Goal: Information Seeking & Learning: Learn about a topic

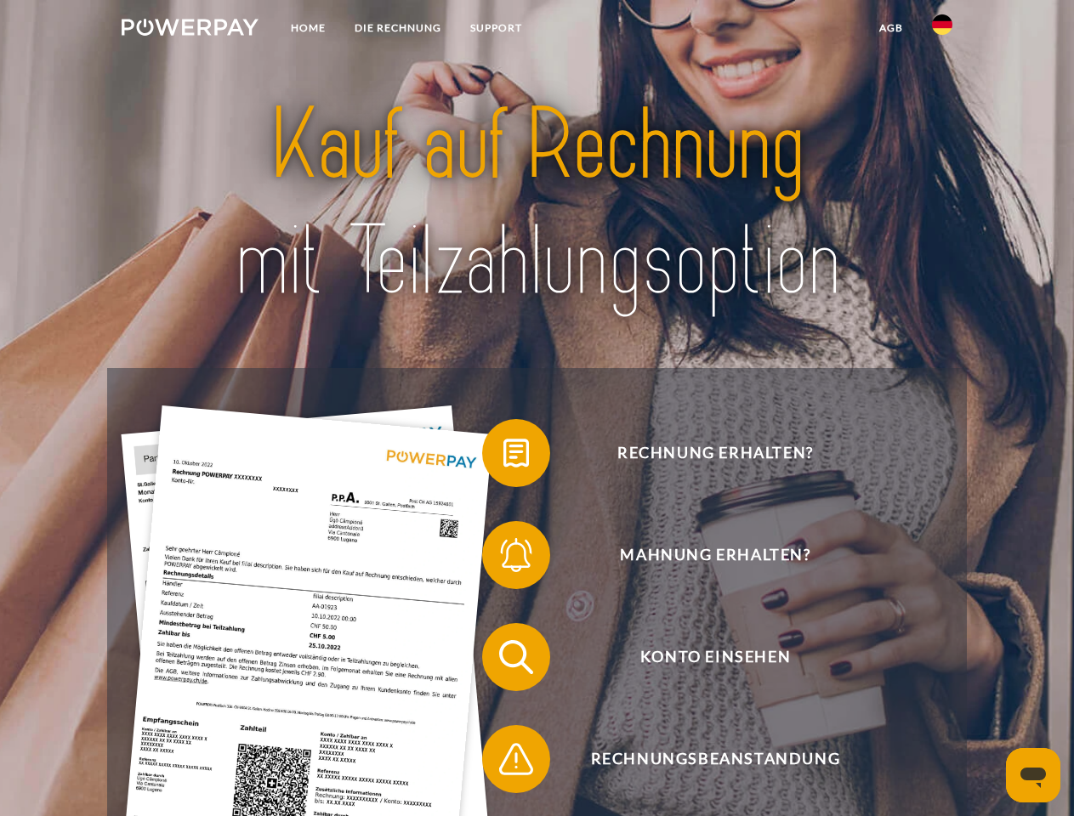
click at [190, 30] on img at bounding box center [190, 27] width 137 height 17
click at [942, 30] on img at bounding box center [942, 24] width 20 height 20
click at [890, 28] on link "agb" at bounding box center [890, 28] width 53 height 31
click at [503, 456] on span at bounding box center [490, 453] width 85 height 85
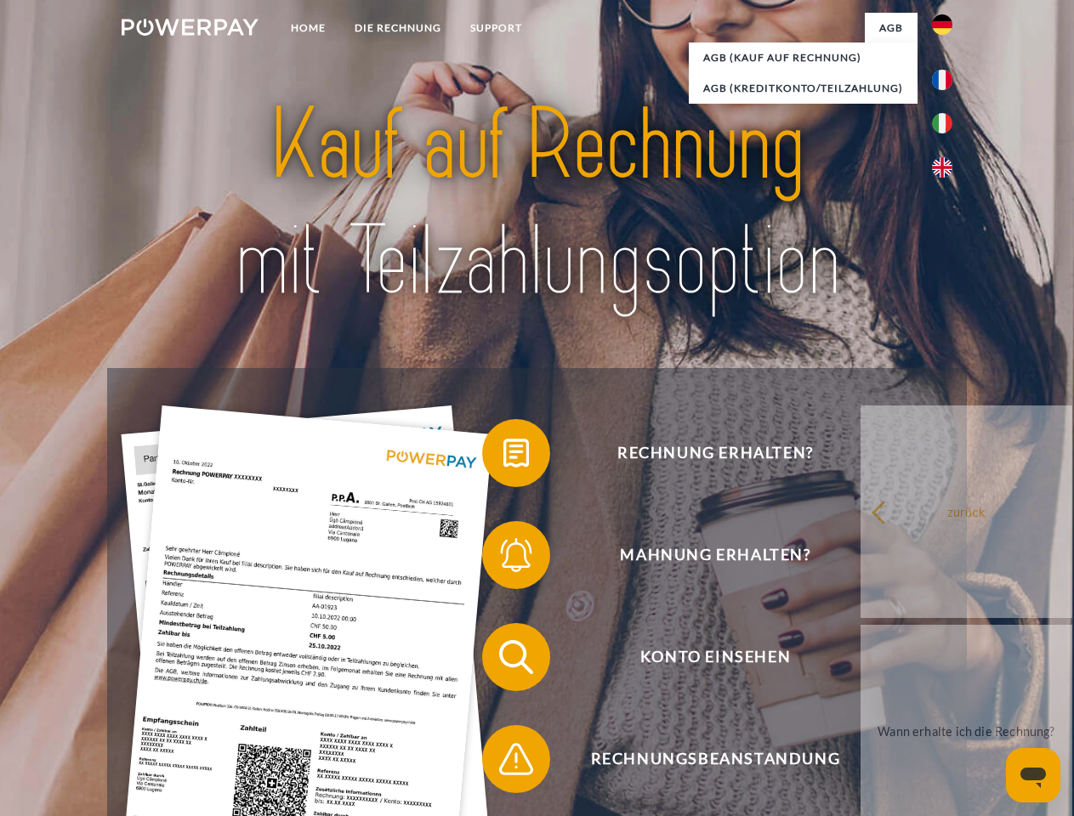
click at [503, 558] on span at bounding box center [490, 555] width 85 height 85
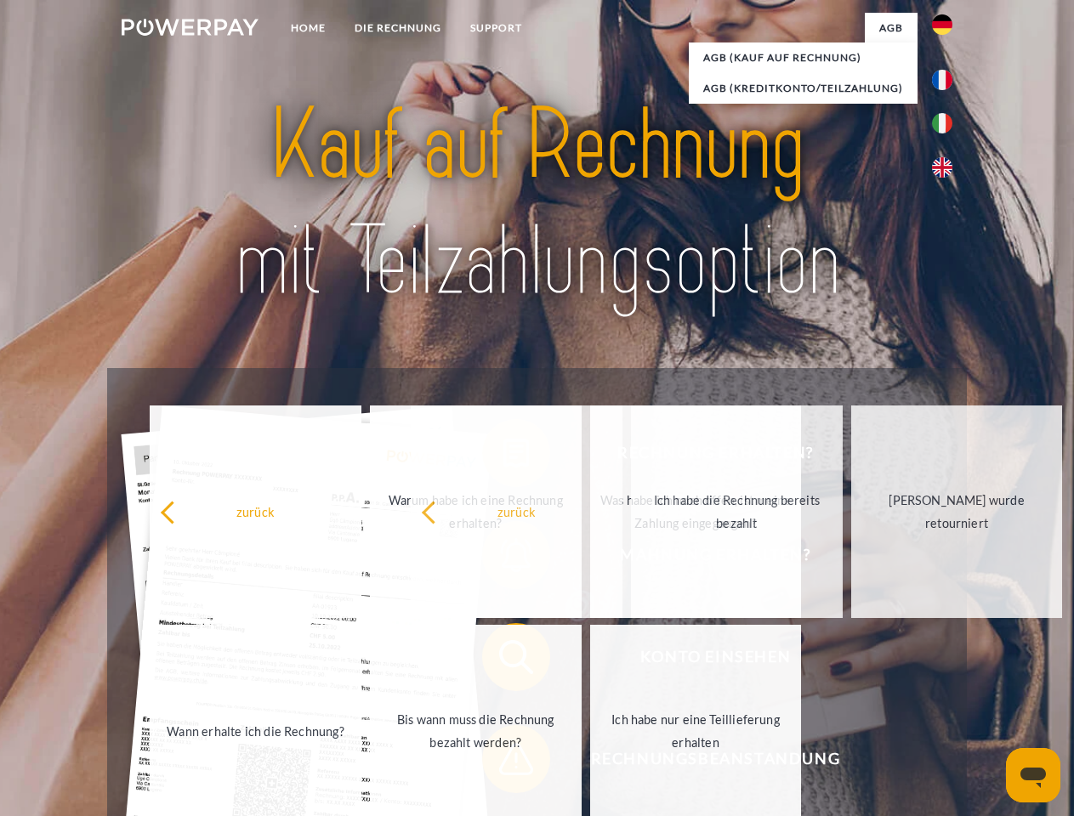
click at [503, 762] on span at bounding box center [490, 759] width 85 height 85
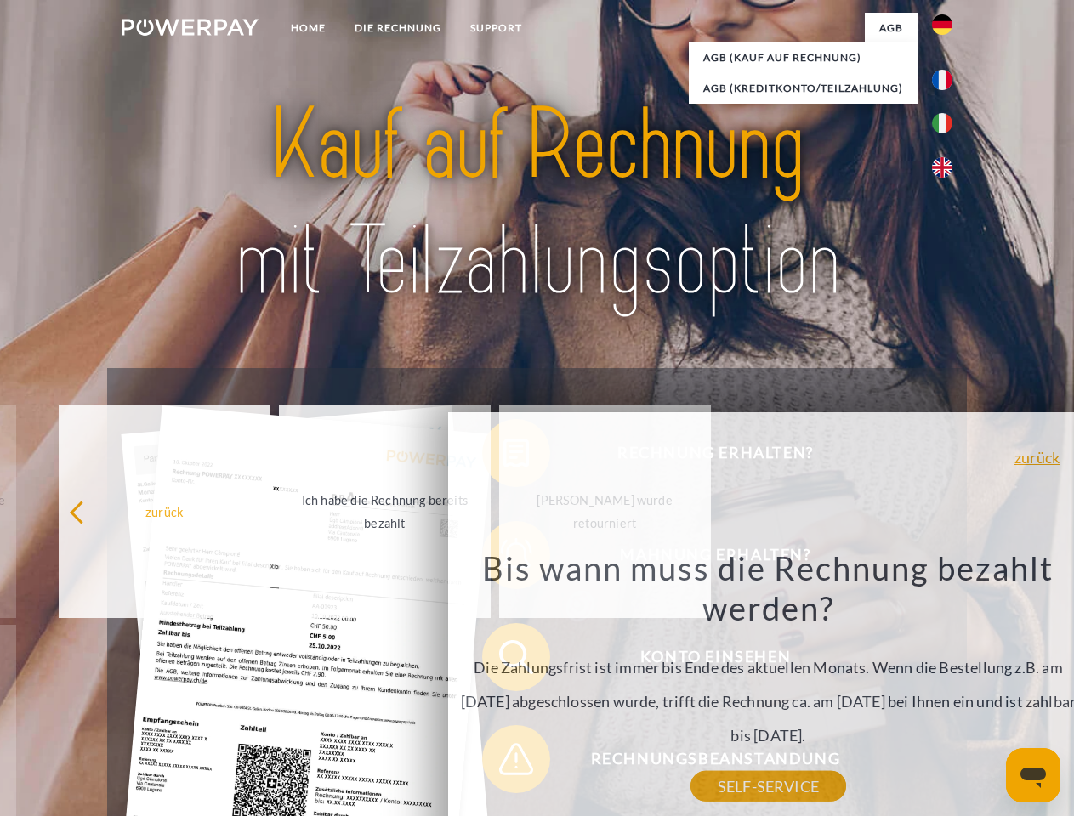
click at [1033, 775] on icon "Messaging-Fenster öffnen" at bounding box center [1033, 778] width 26 height 20
